Goal: Navigation & Orientation: Understand site structure

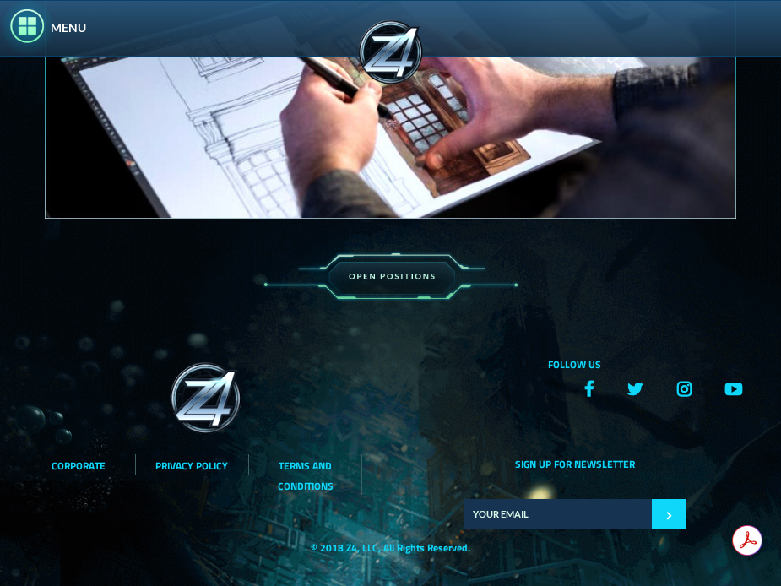
click at [82, 463] on img at bounding box center [61, 443] width 123 height 174
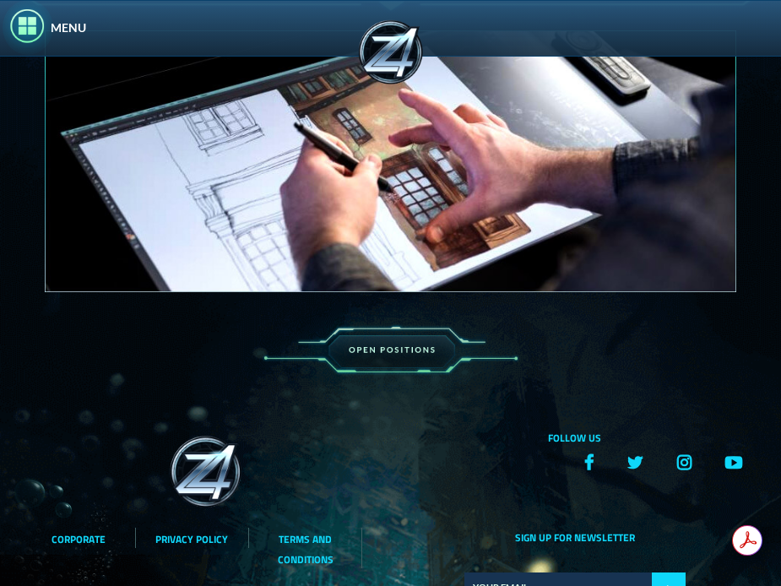
scroll to position [1192, 0]
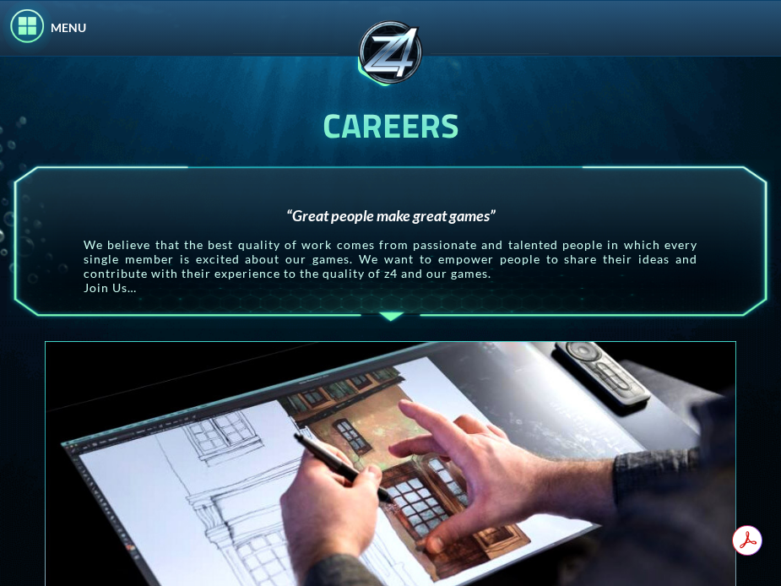
click at [27, 24] on img at bounding box center [28, 27] width 51 height 55
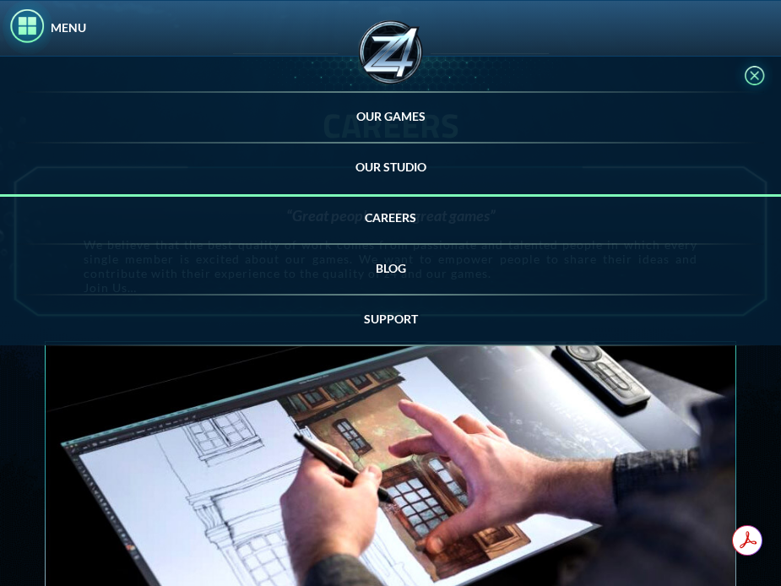
click at [402, 164] on link "OUR STUDIO" at bounding box center [390, 167] width 71 height 14
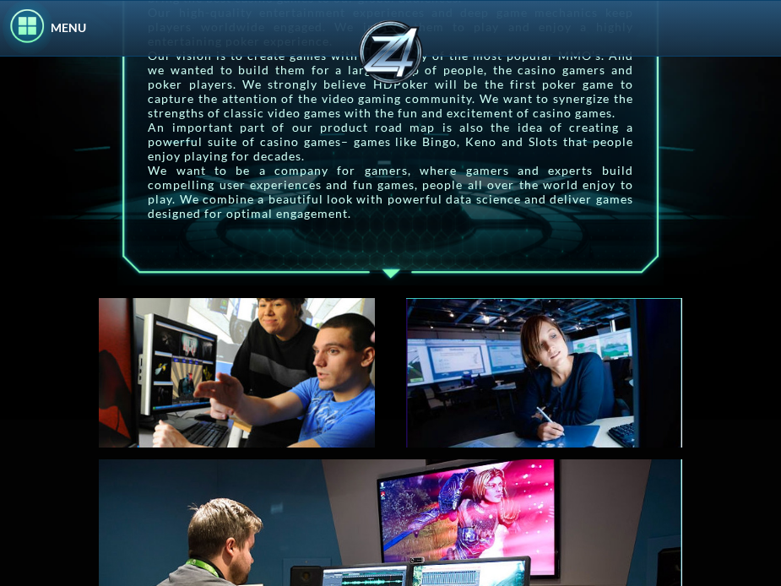
scroll to position [778, 0]
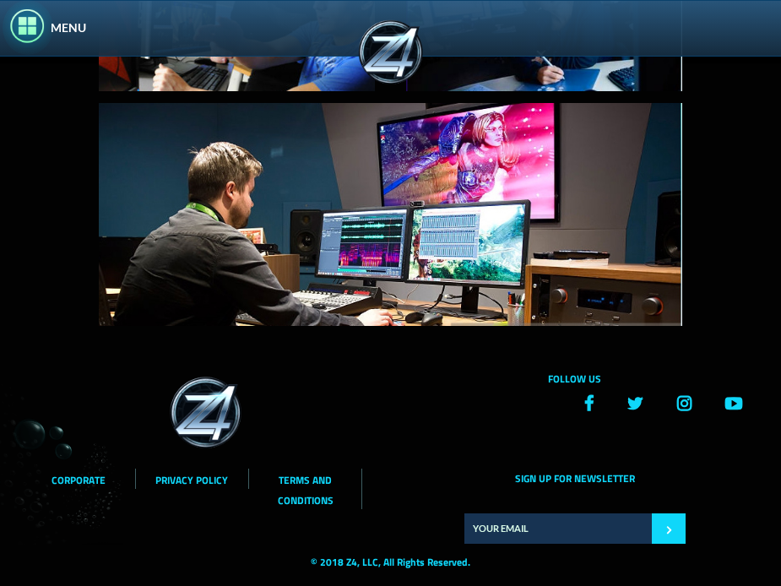
click at [57, 36] on li "MENU" at bounding box center [390, 28] width 781 height 57
click at [36, 27] on img at bounding box center [28, 27] width 51 height 55
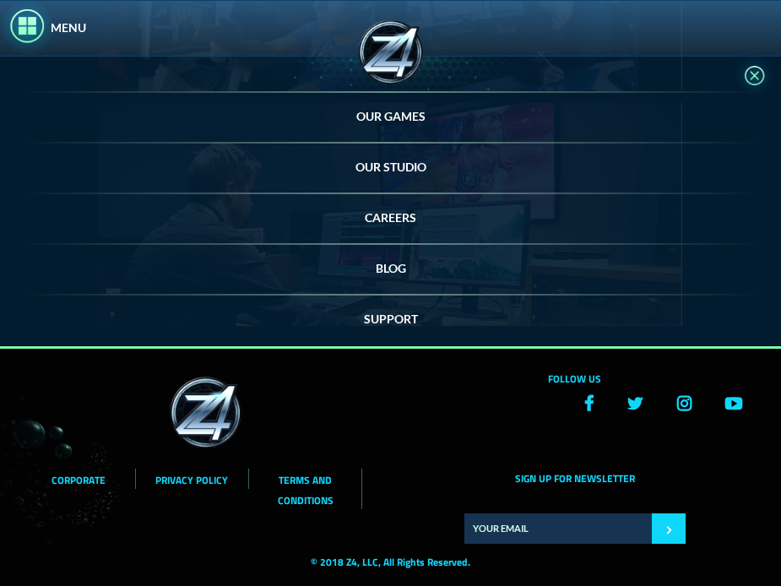
click at [403, 316] on link "SUPPORT" at bounding box center [391, 318] width 54 height 14
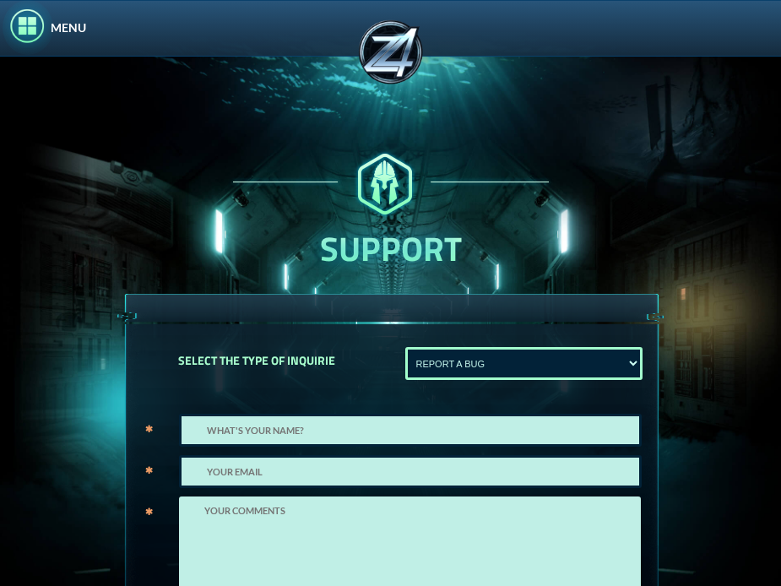
click at [31, 30] on img at bounding box center [28, 27] width 51 height 55
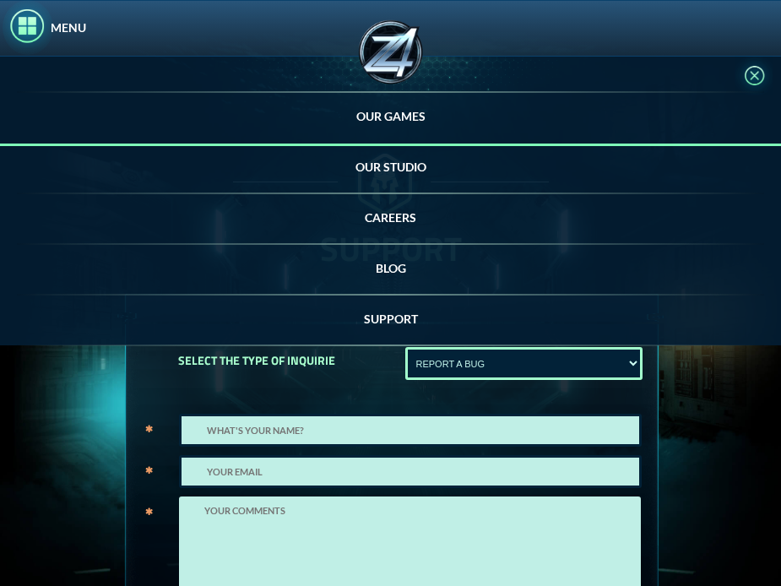
click at [351, 122] on li "OUR GAMES" at bounding box center [390, 117] width 781 height 51
click at [370, 117] on link "OUR GAMES" at bounding box center [390, 116] width 69 height 14
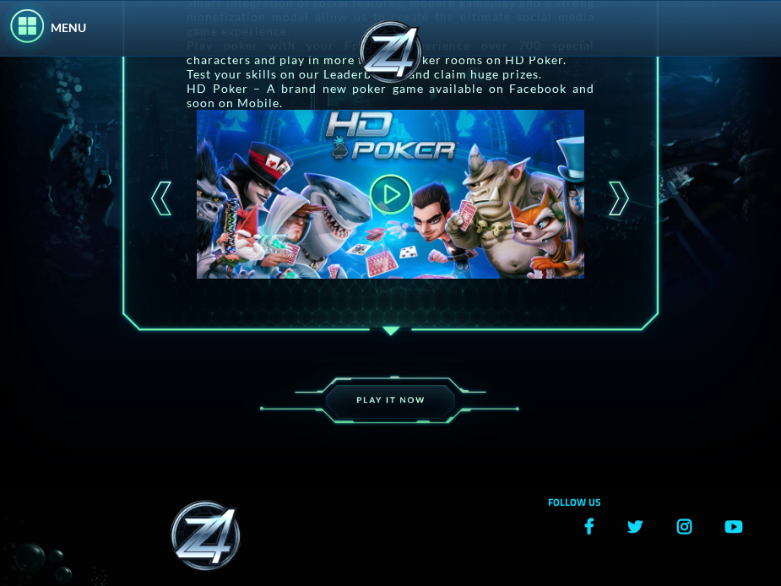
scroll to position [634, 0]
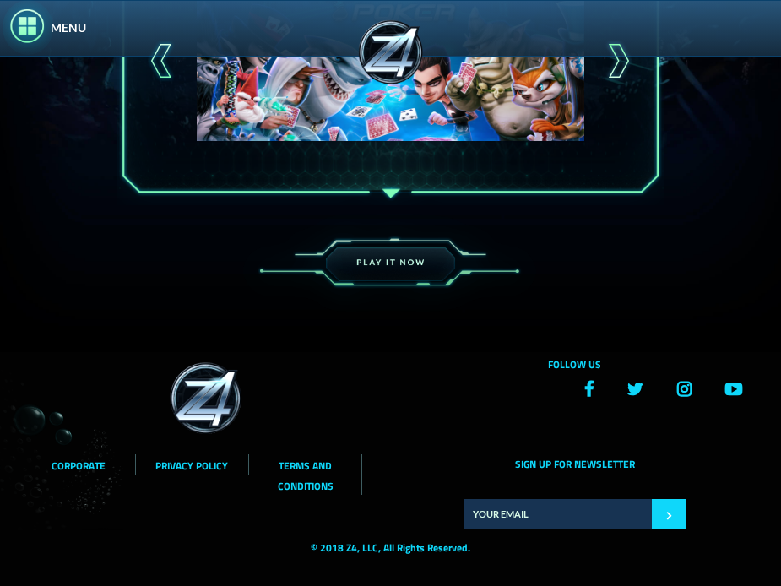
click at [73, 19] on li "MENU" at bounding box center [390, 28] width 781 height 57
click at [31, 15] on img at bounding box center [28, 27] width 51 height 55
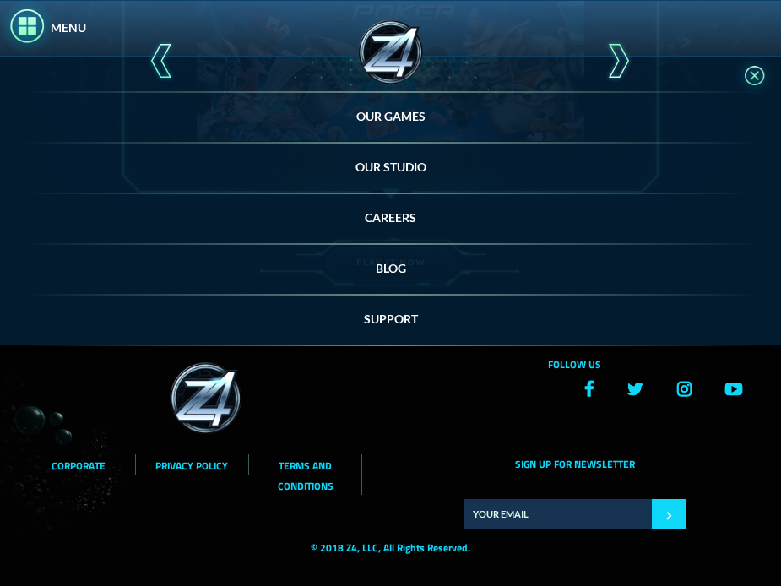
click at [400, 51] on img at bounding box center [391, 52] width 76 height 76
